Goal: Task Accomplishment & Management: Manage account settings

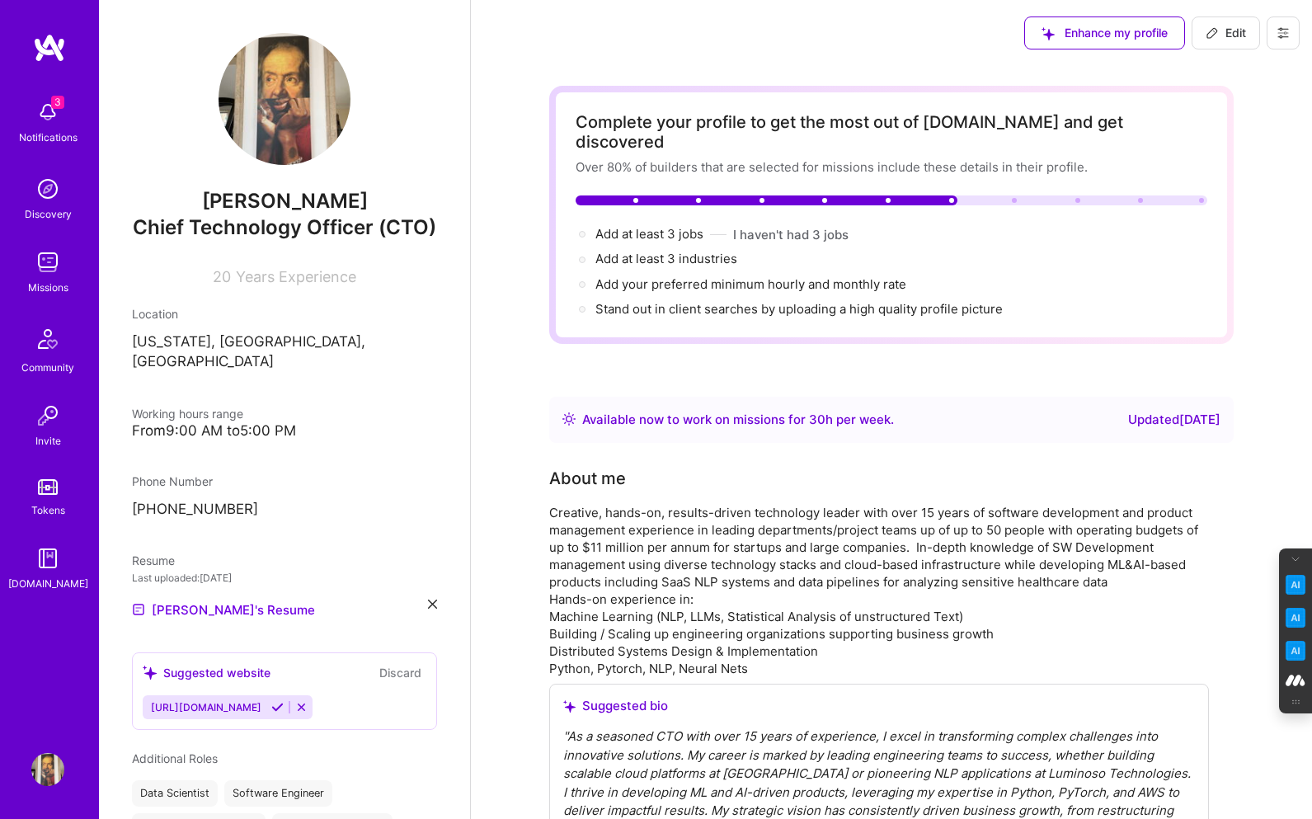
click at [1288, 27] on icon at bounding box center [1282, 32] width 13 height 13
click at [1221, 144] on button "Log Out" at bounding box center [1238, 155] width 124 height 42
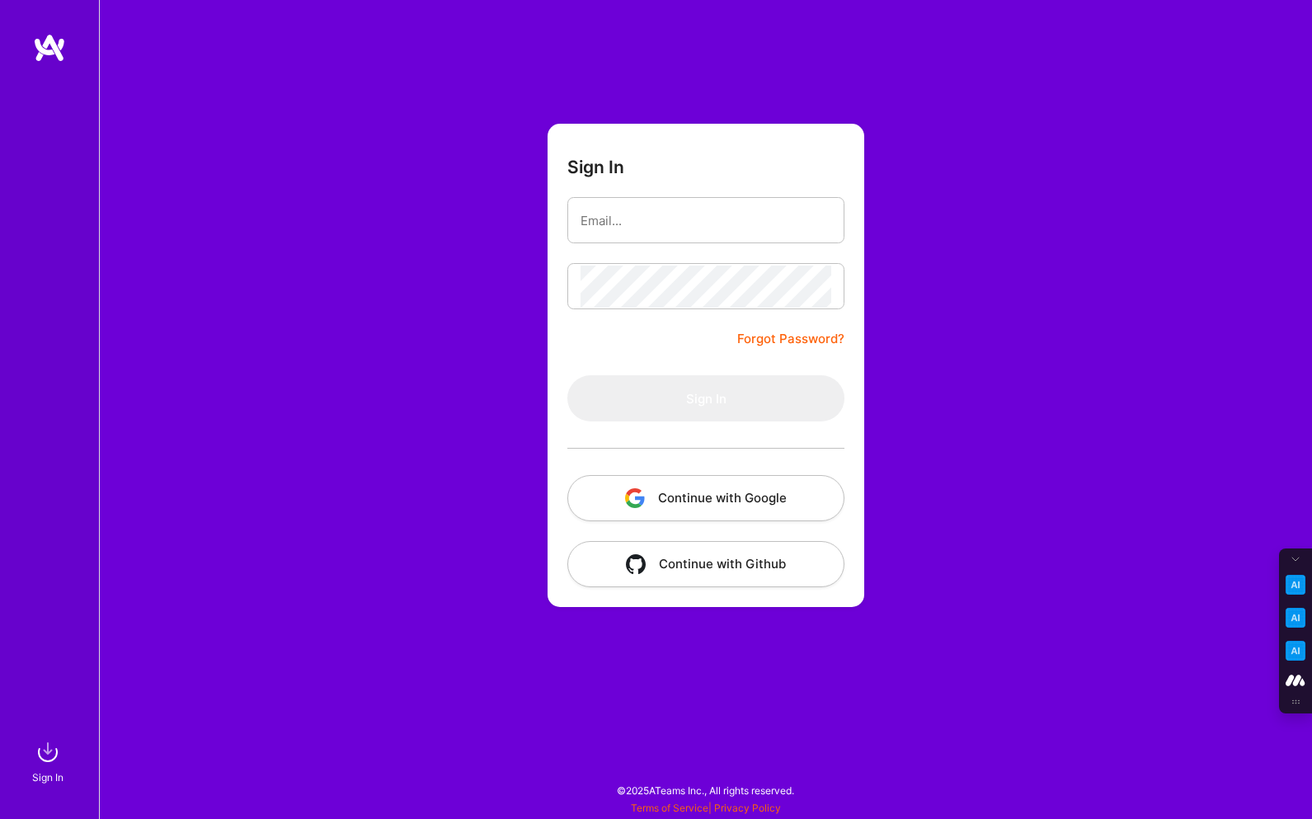
type input "[PERSON_NAME][EMAIL_ADDRESS][DOMAIN_NAME]"
click at [703, 495] on button "Continue with Google" at bounding box center [705, 498] width 277 height 46
